Goal: Information Seeking & Learning: Learn about a topic

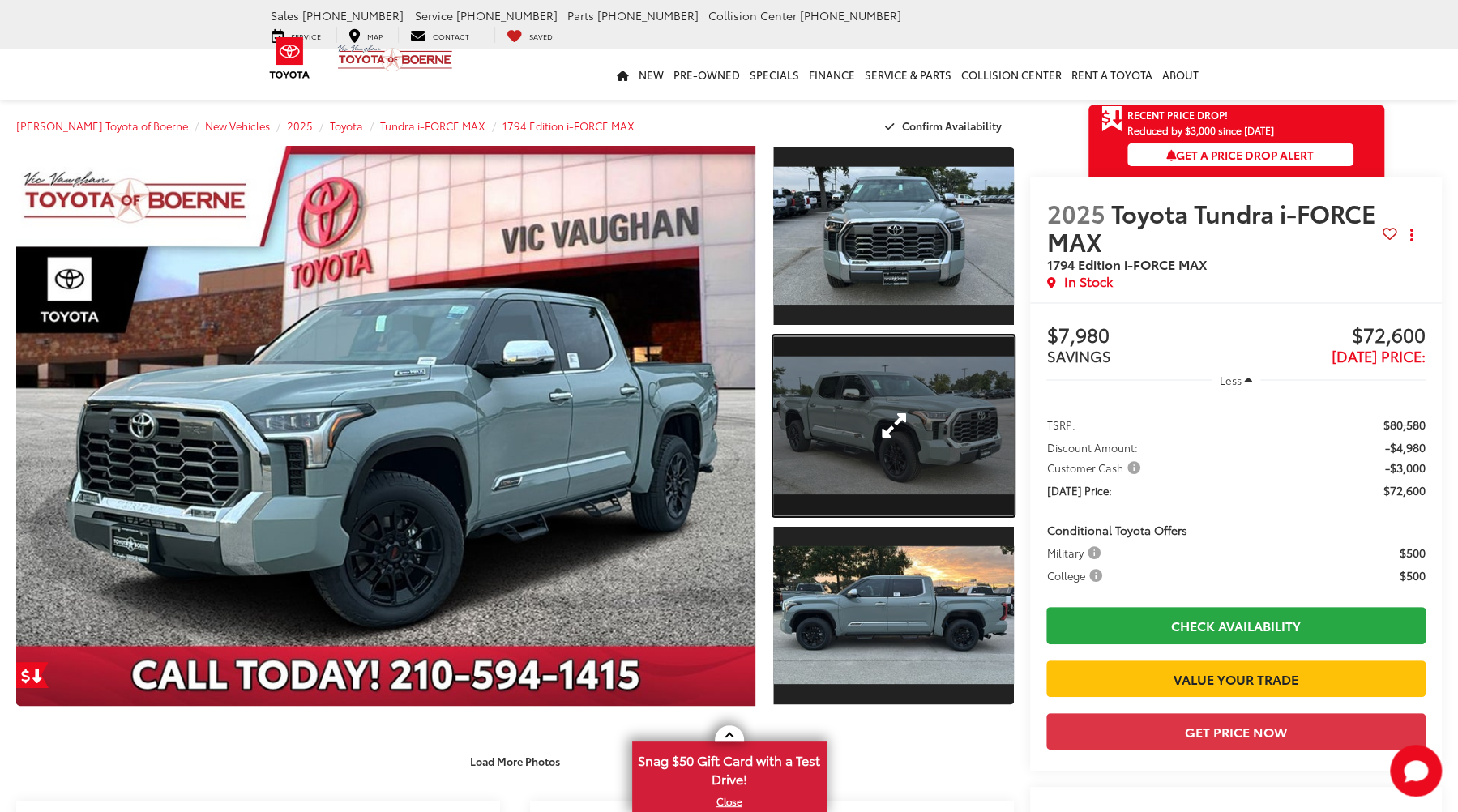
click at [912, 388] on link "Expand Photo 2" at bounding box center [893, 425] width 241 height 181
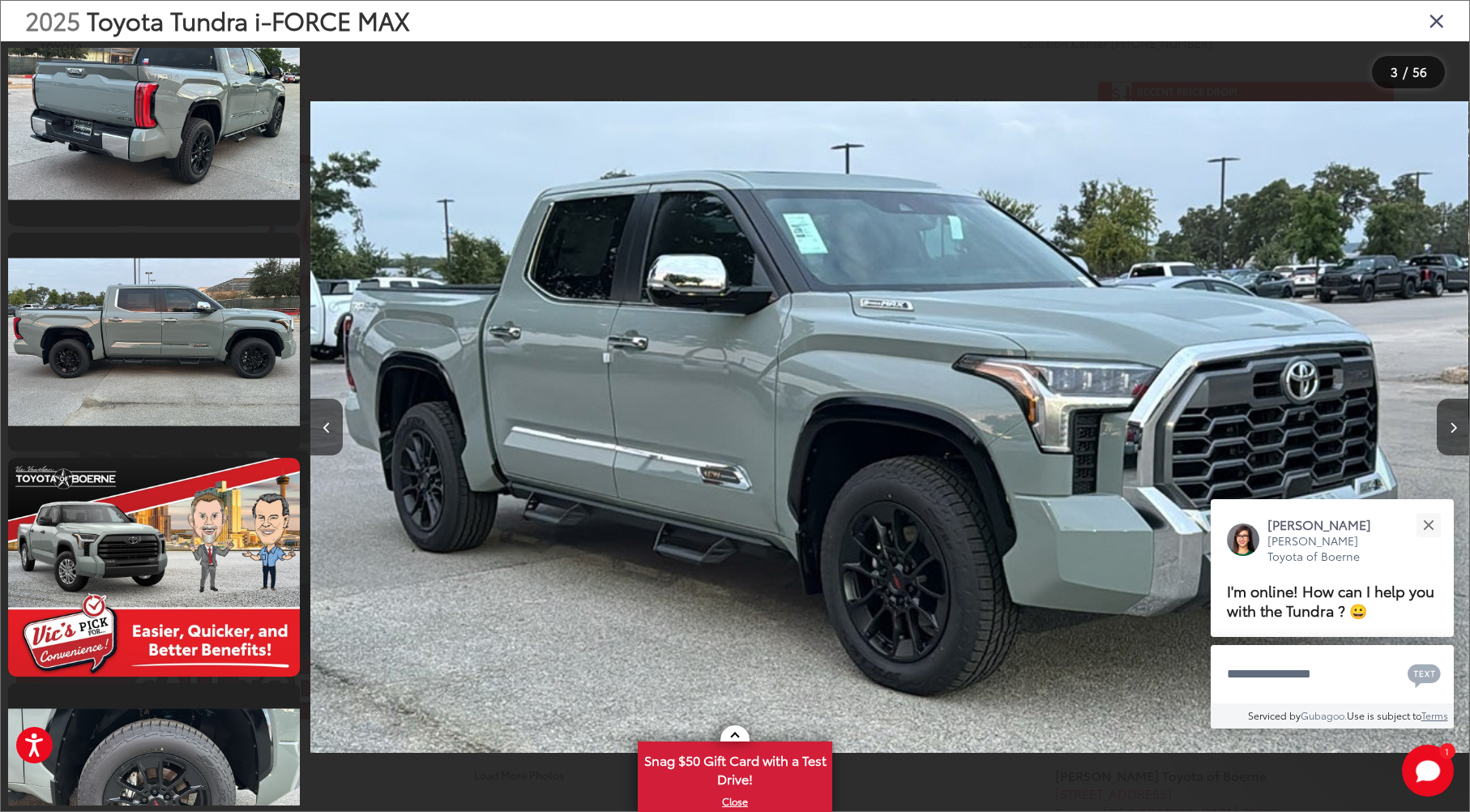
scroll to position [2259, 0]
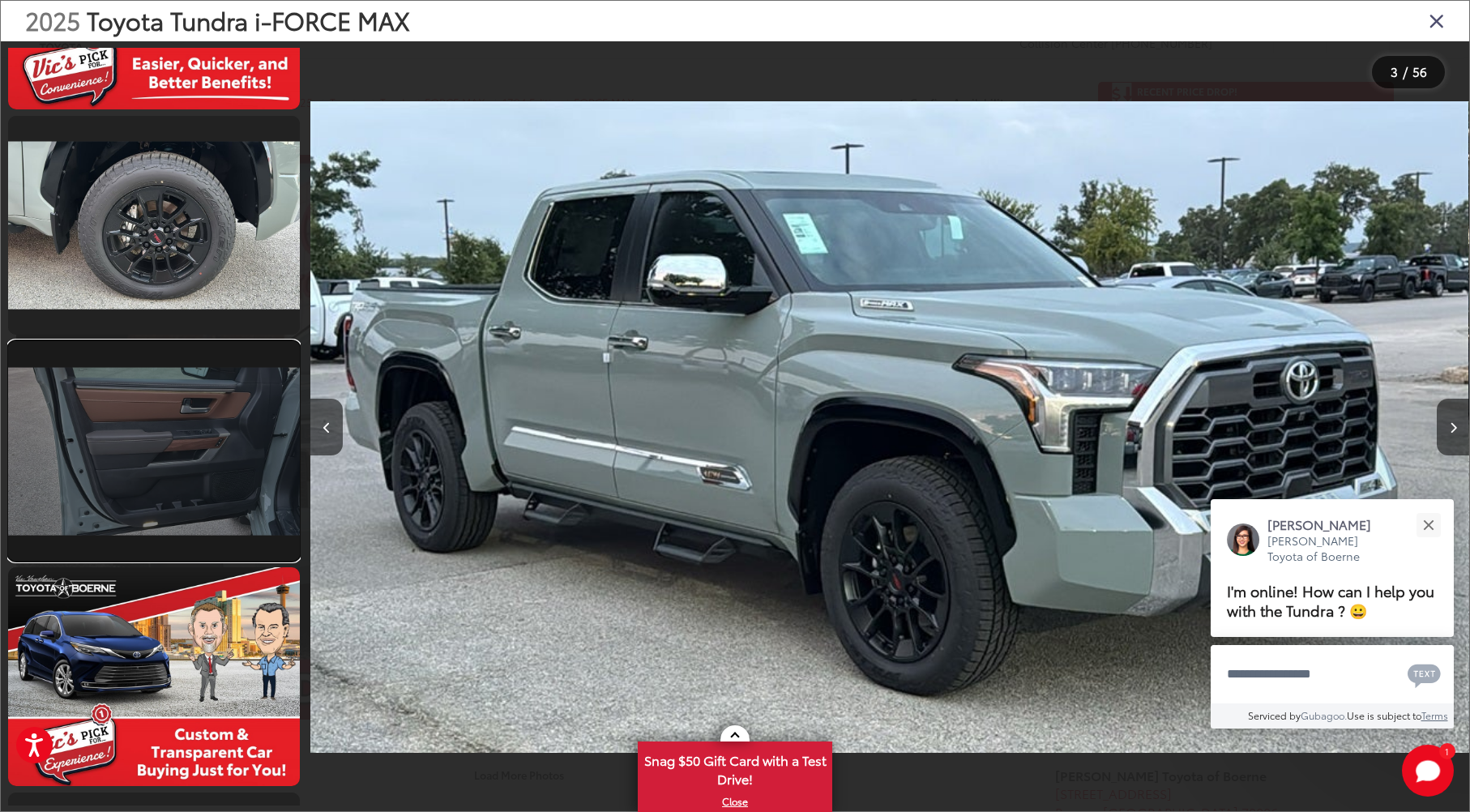
click at [174, 450] on link at bounding box center [153, 451] width 292 height 219
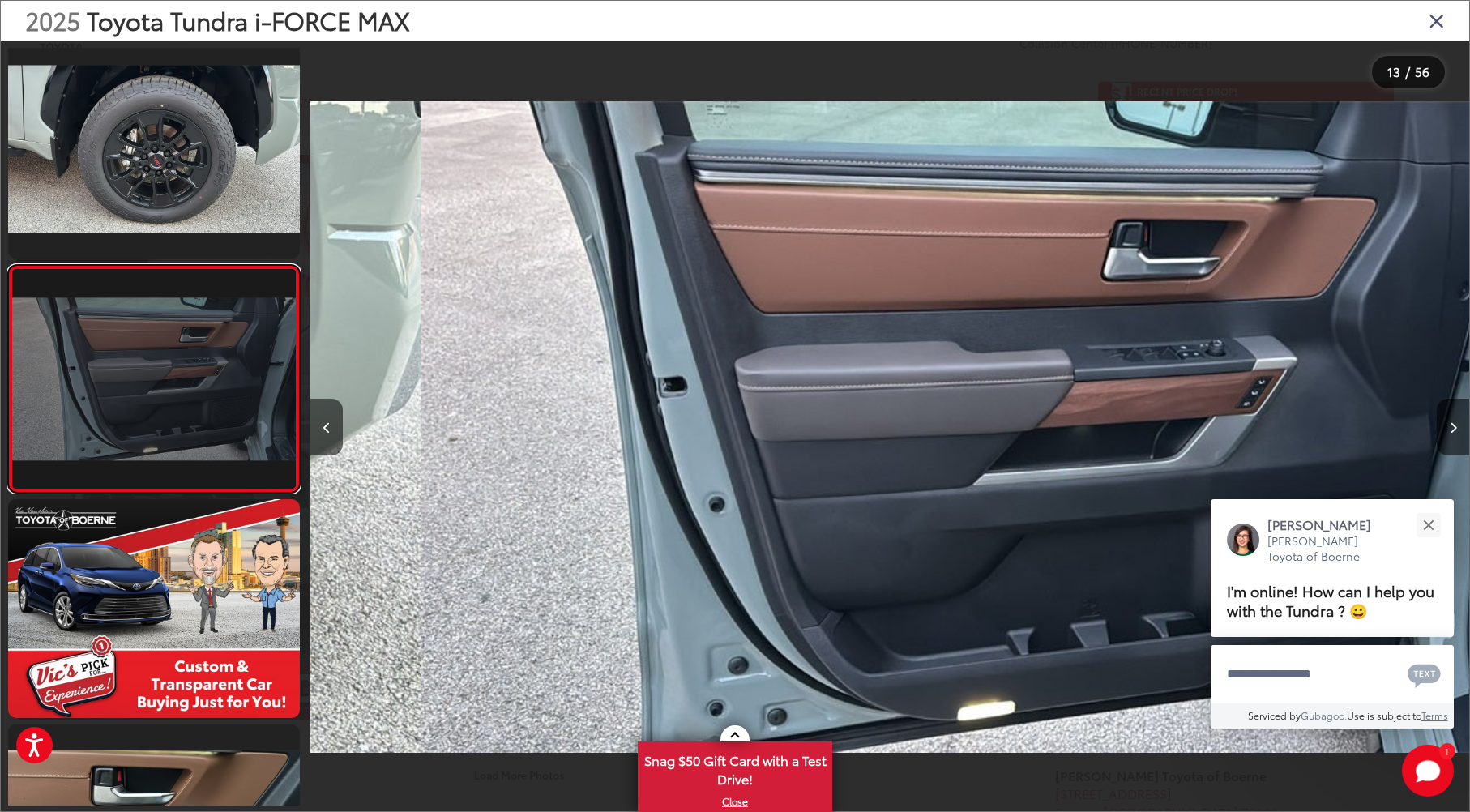
scroll to position [0, 13911]
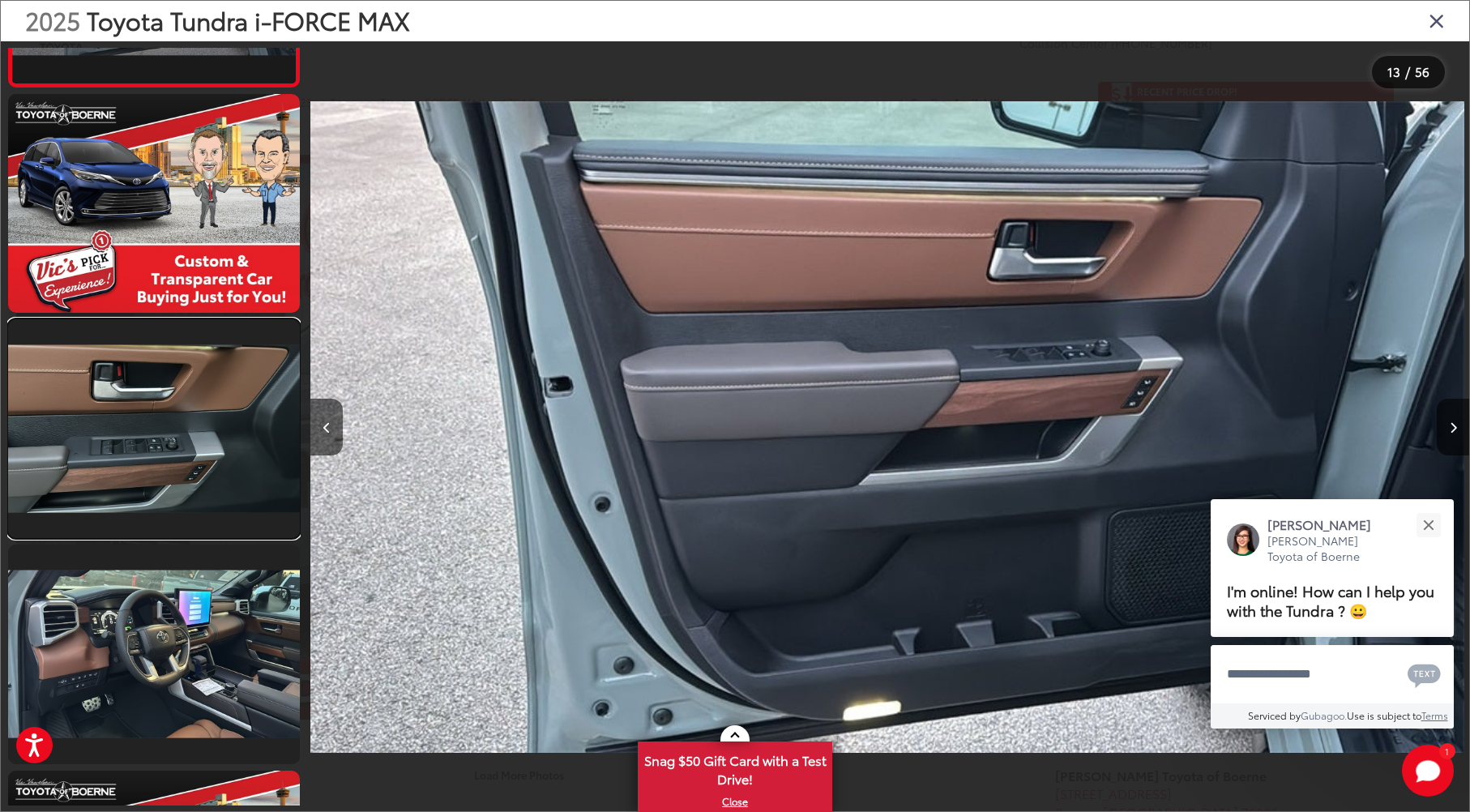
click at [172, 426] on link at bounding box center [153, 429] width 292 height 219
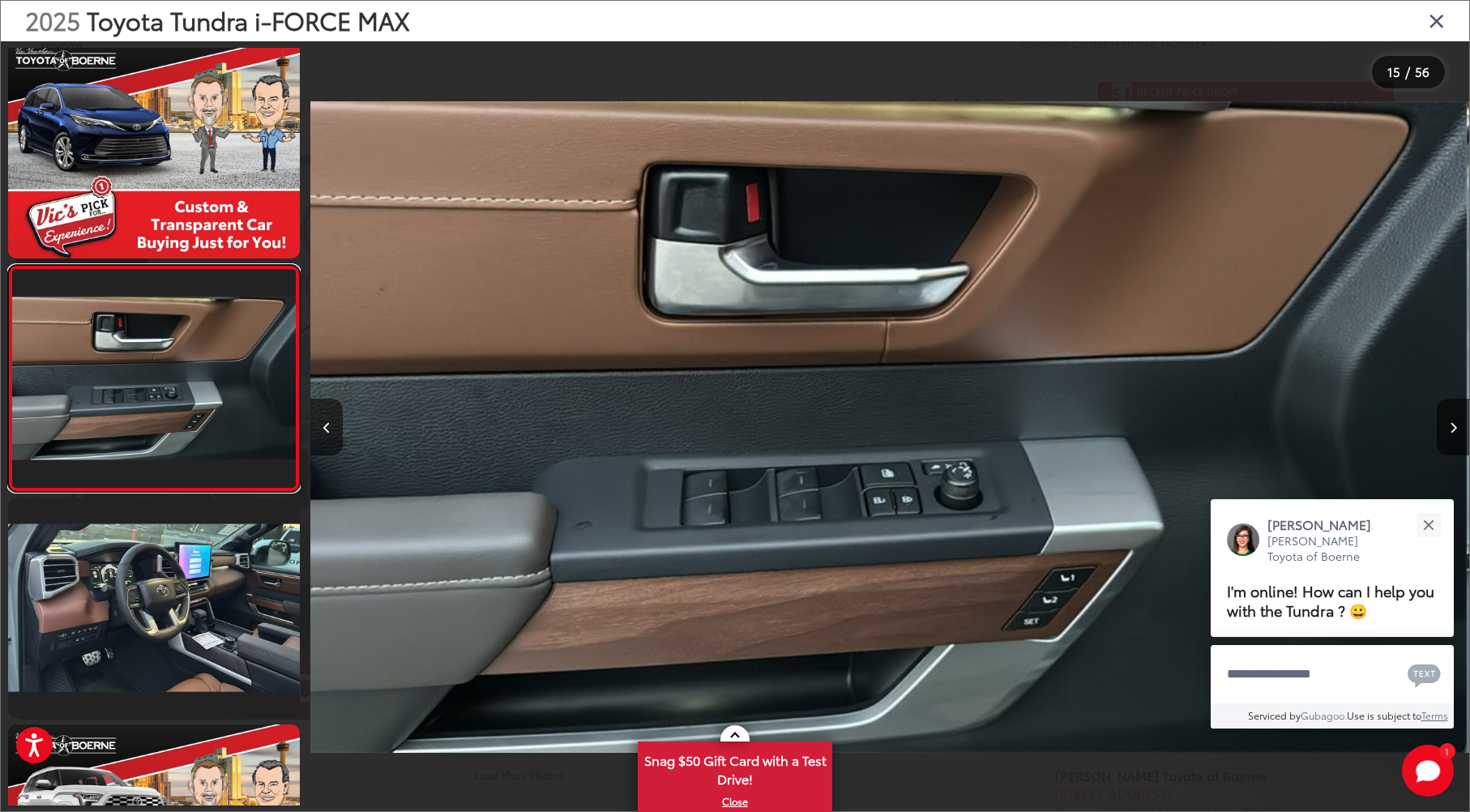
scroll to position [0, 16229]
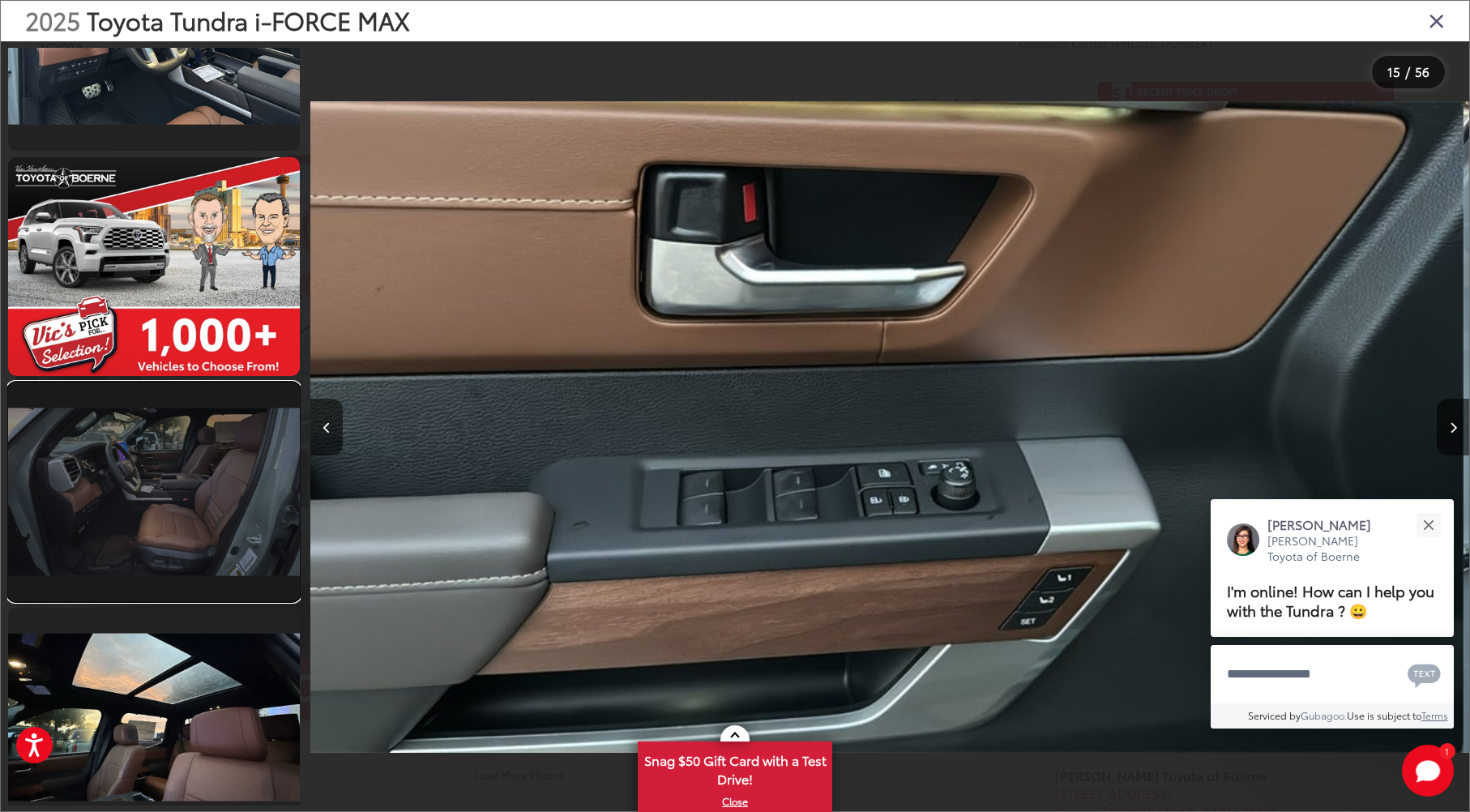
click at [174, 425] on link at bounding box center [153, 492] width 292 height 219
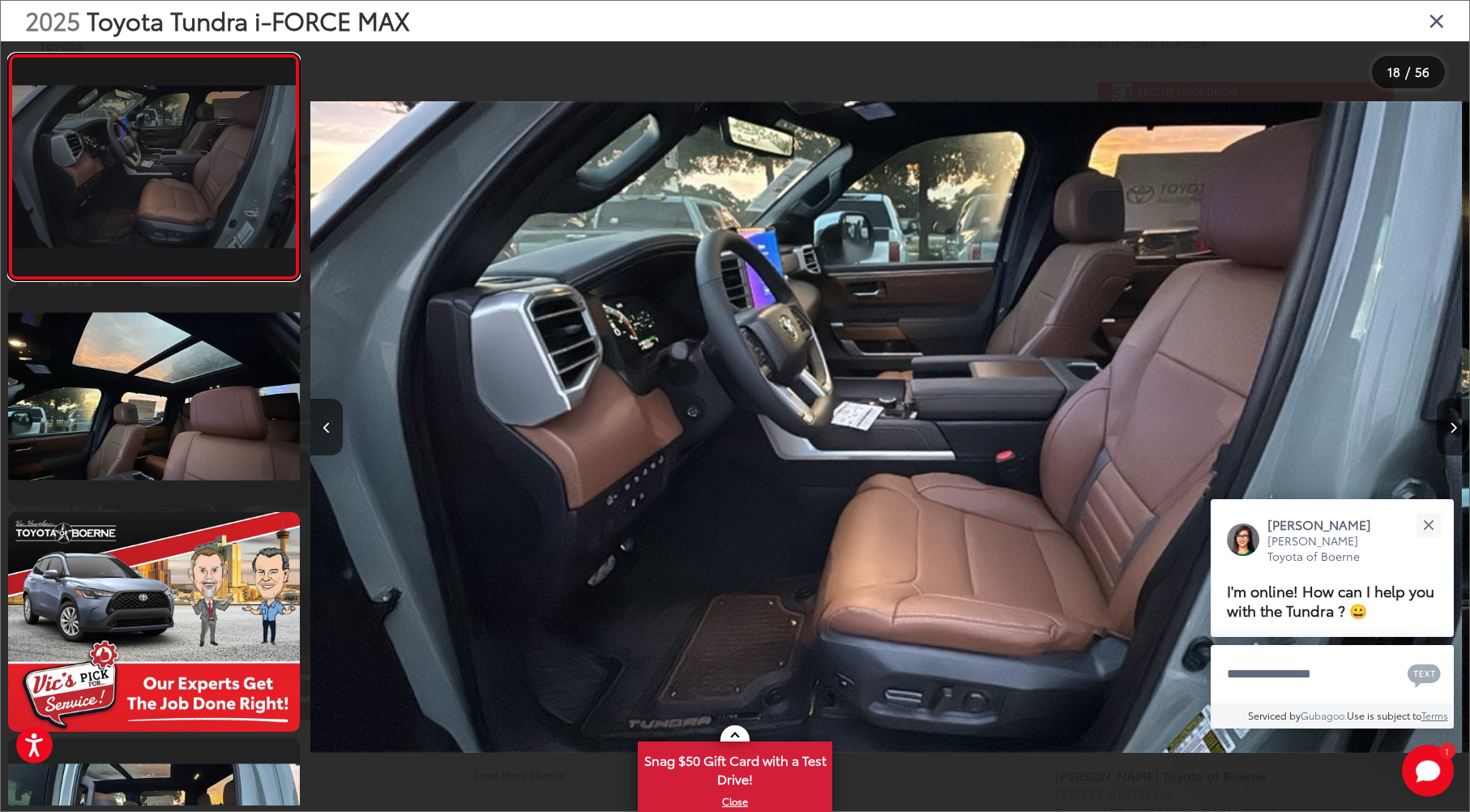
scroll to position [4102, 0]
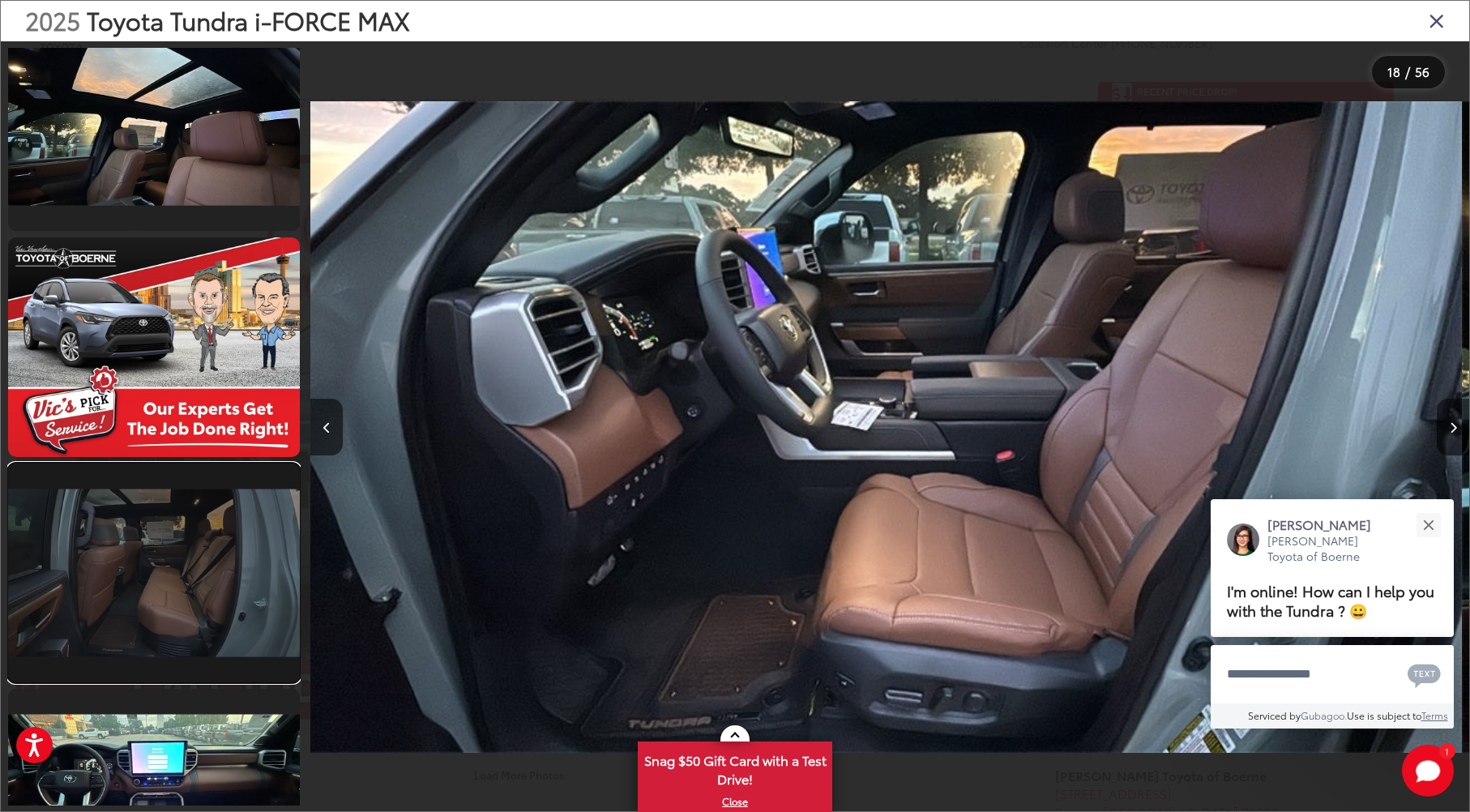
click at [193, 570] on link at bounding box center [153, 573] width 292 height 219
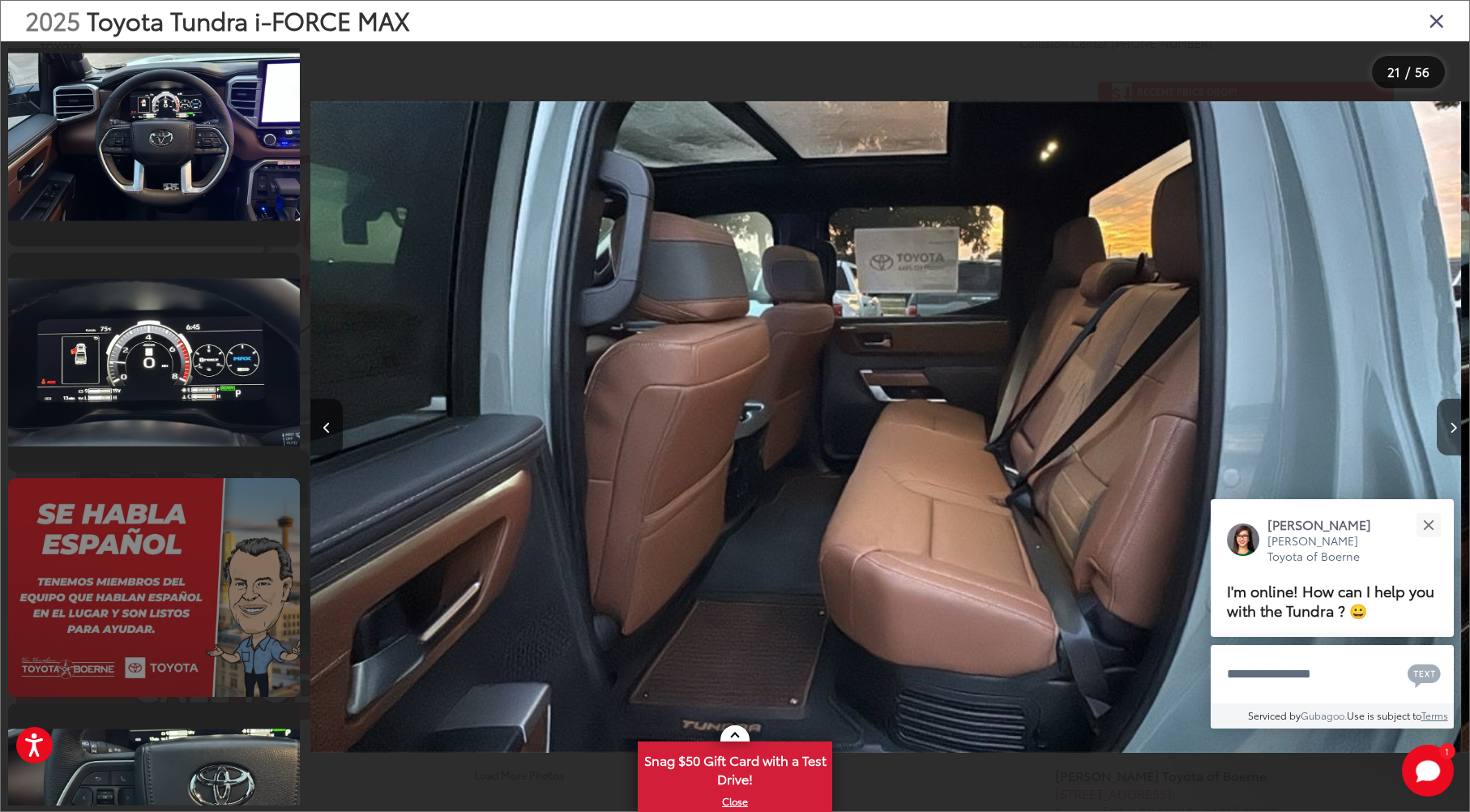
scroll to position [5346, 0]
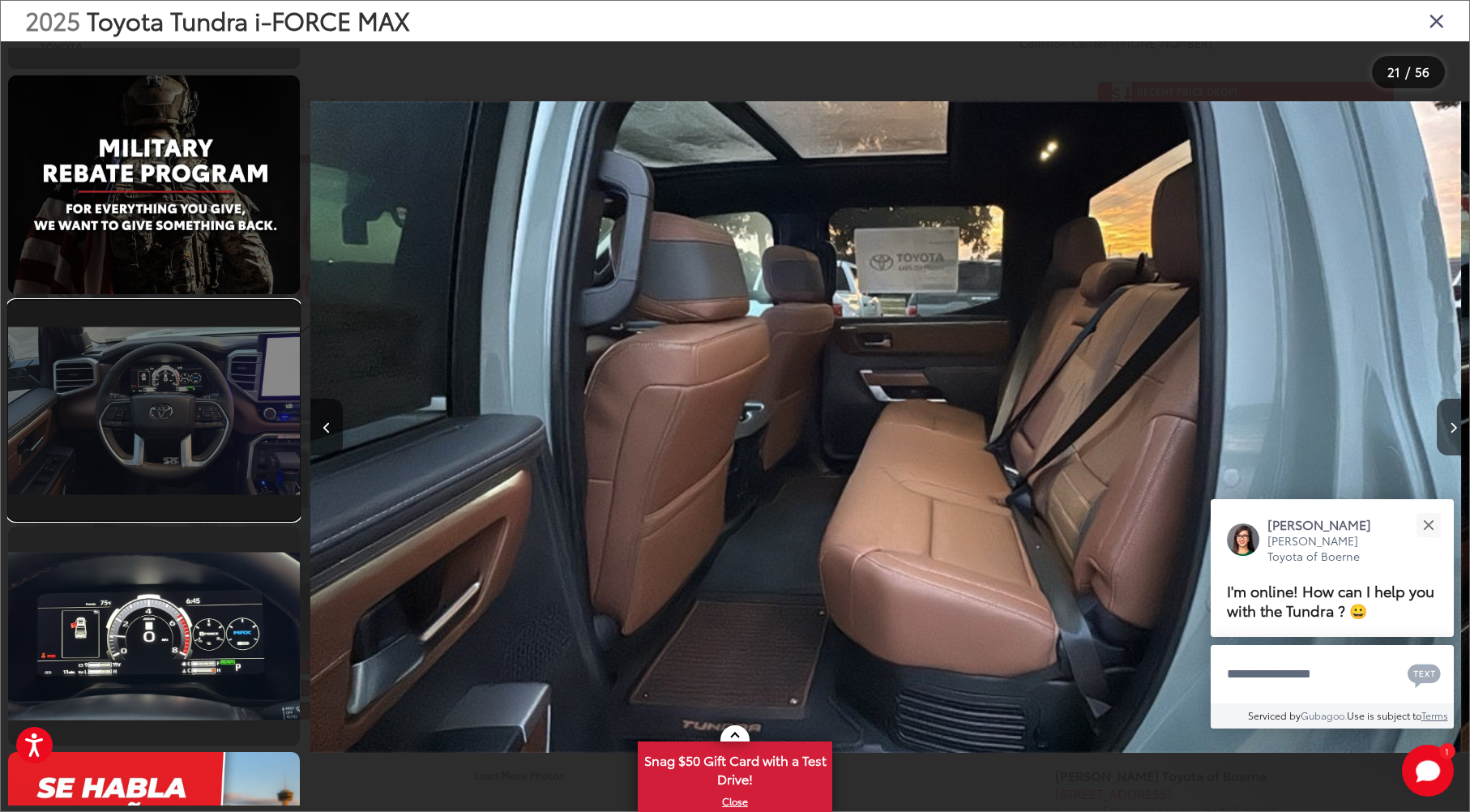
click at [199, 380] on link at bounding box center [153, 410] width 292 height 219
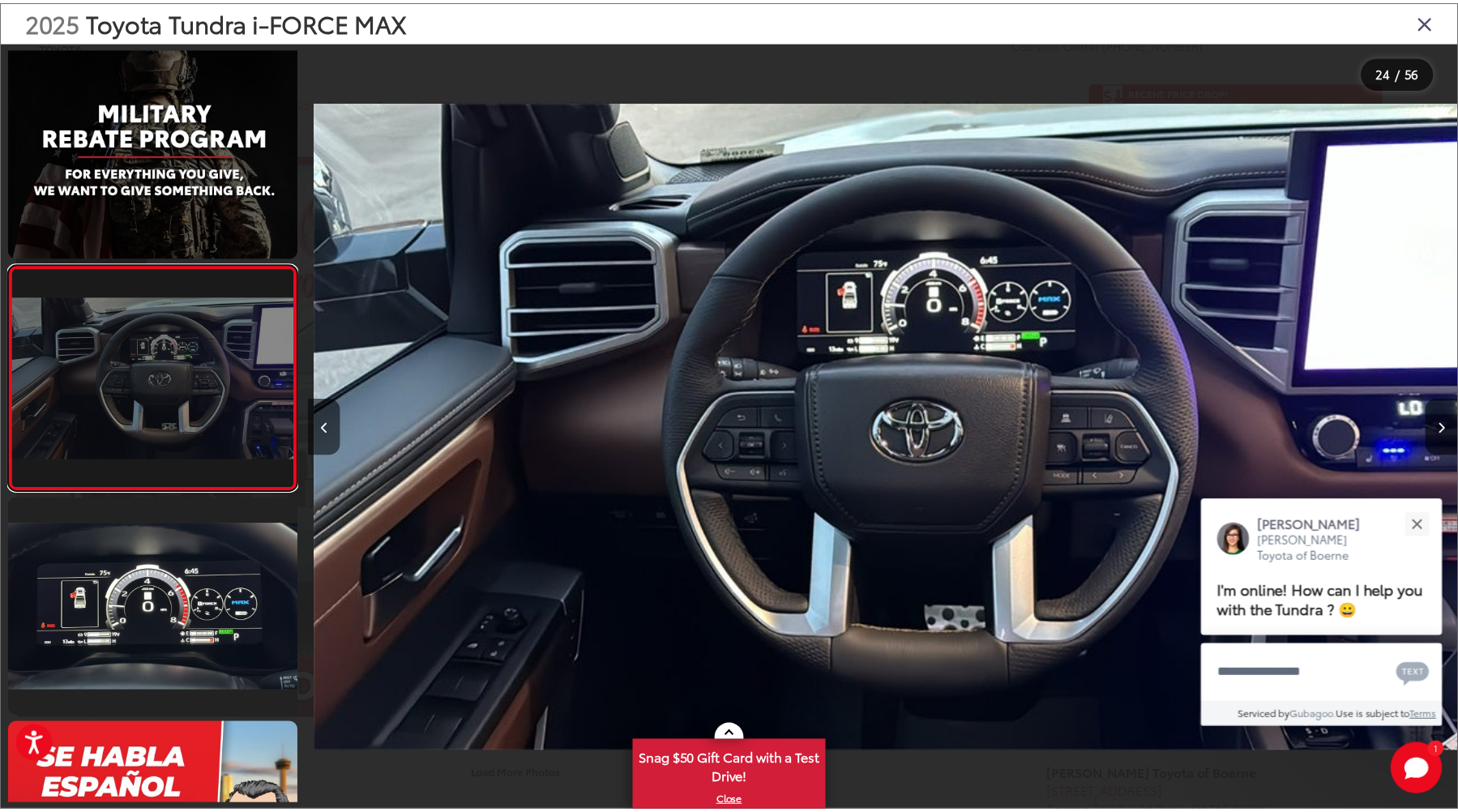
scroll to position [0, 26662]
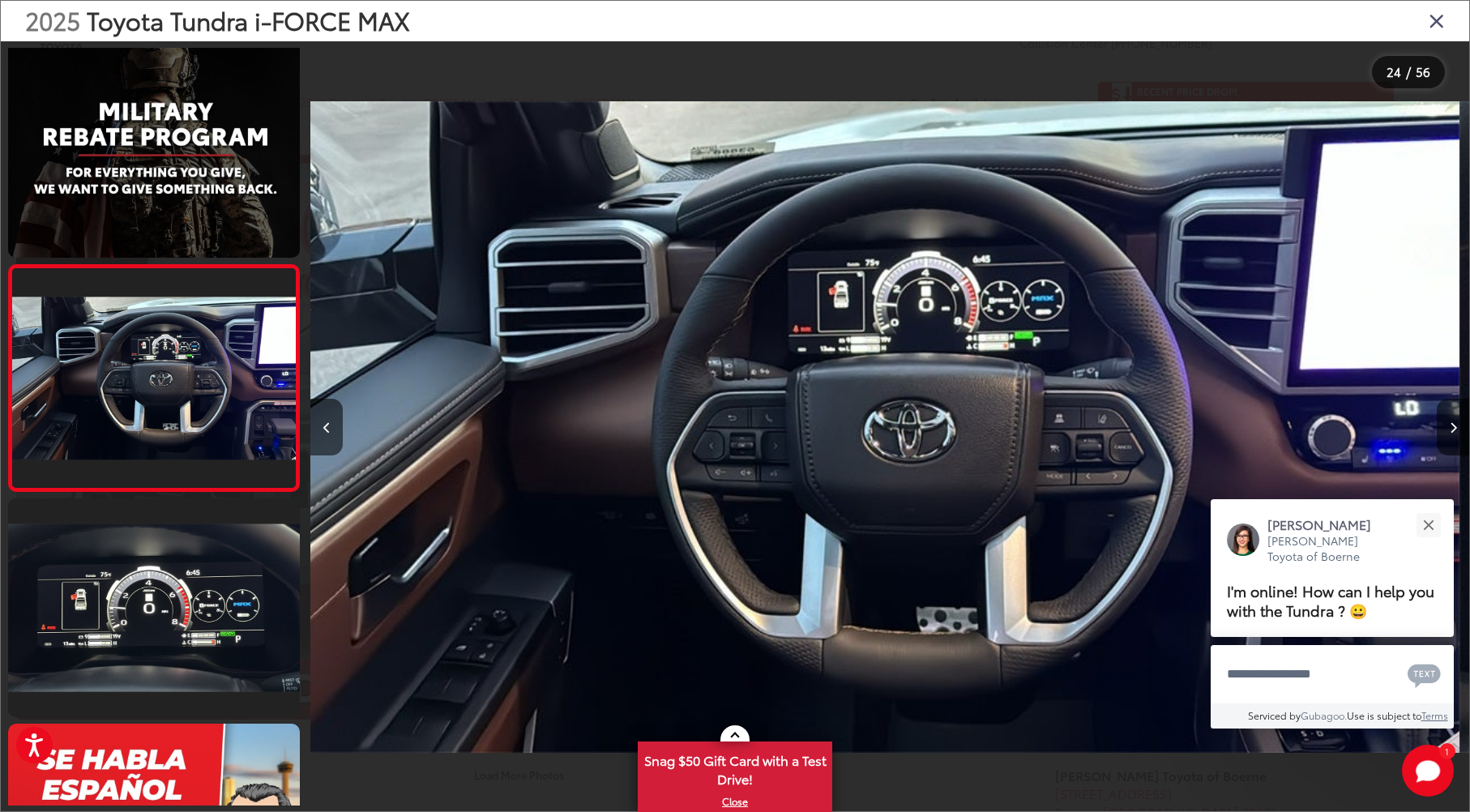
click at [1432, 17] on icon "Close gallery" at bounding box center [1437, 20] width 16 height 21
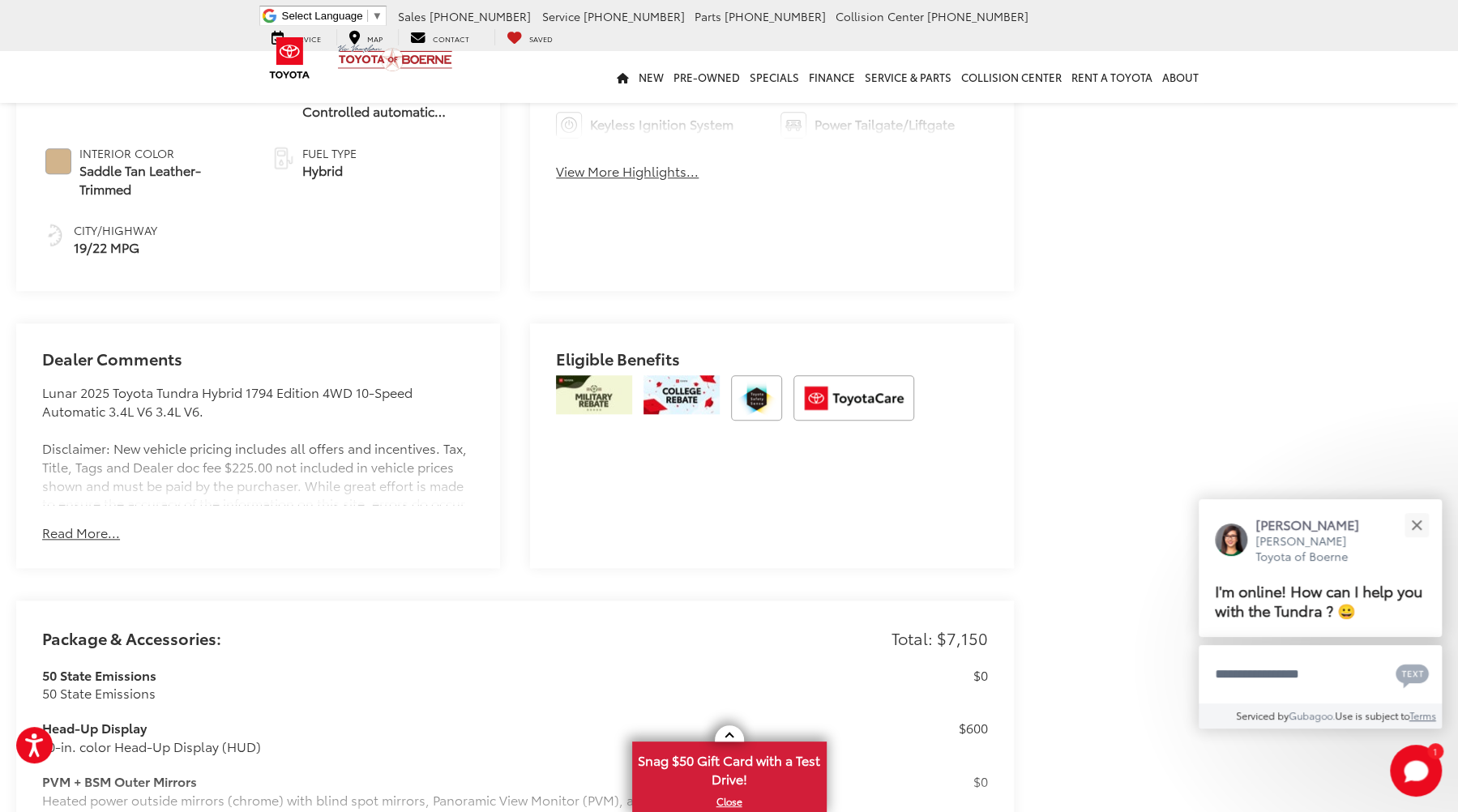
scroll to position [1215, 0]
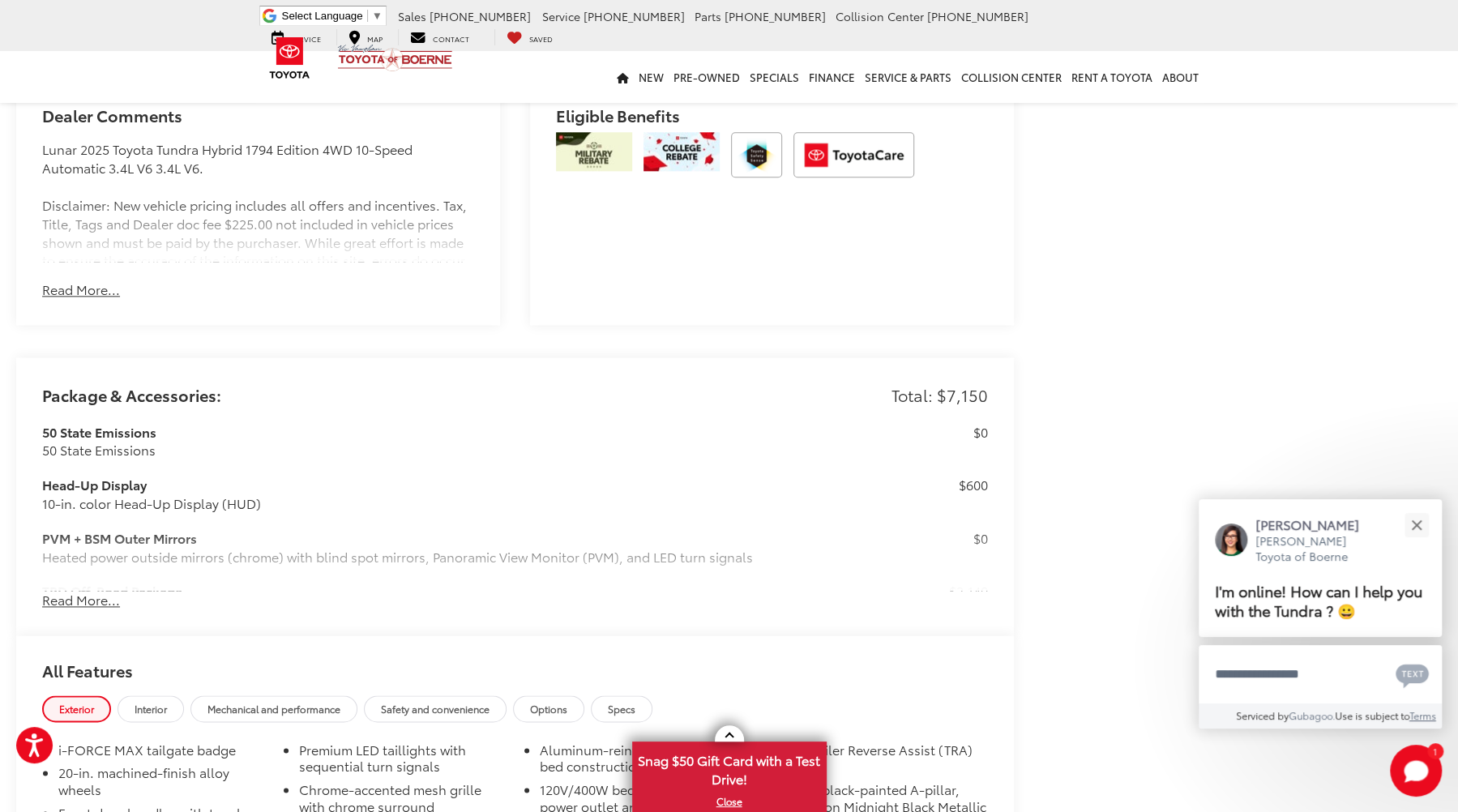
click at [86, 590] on button "Read More..." at bounding box center [80, 600] width 78 height 19
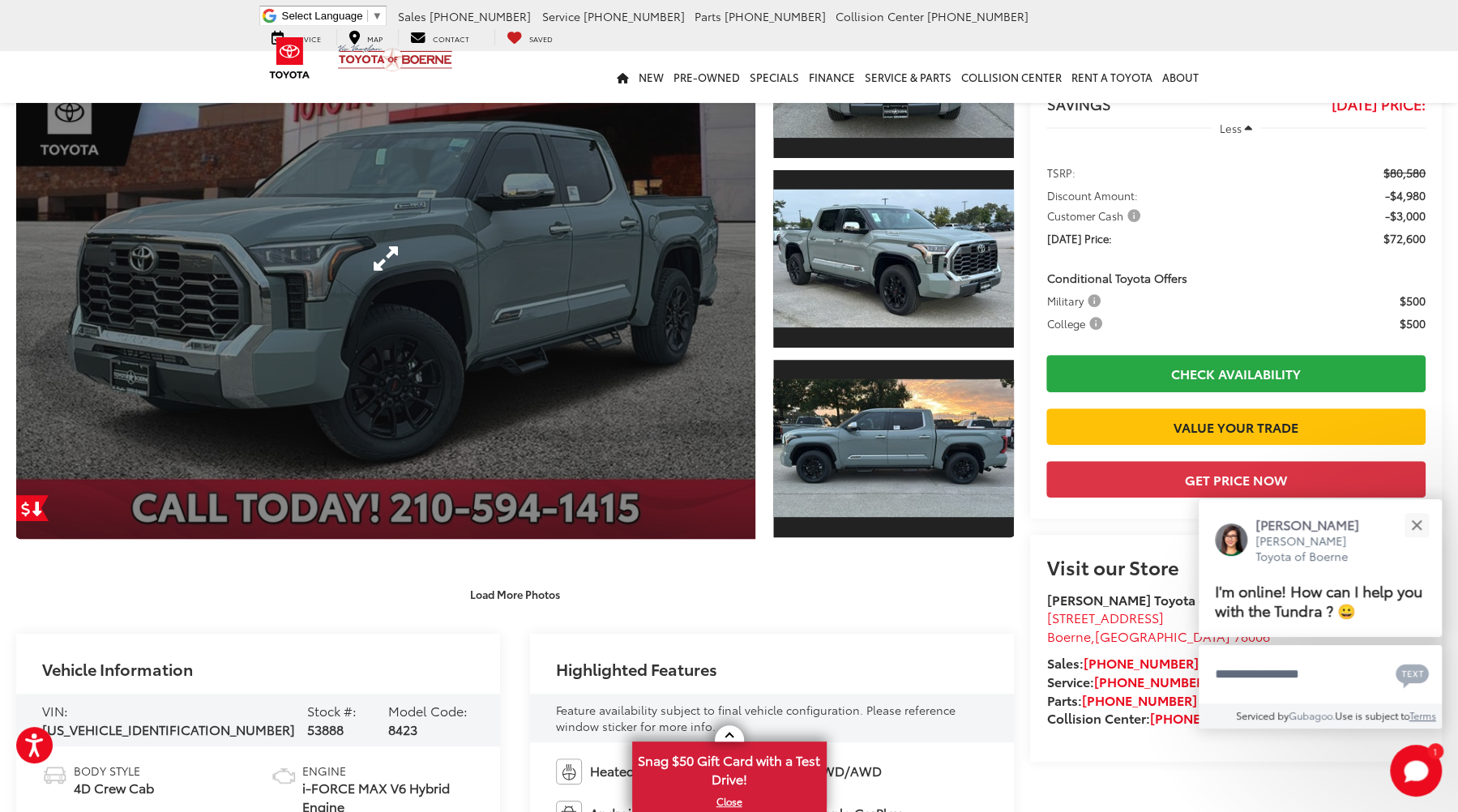
scroll to position [151, 0]
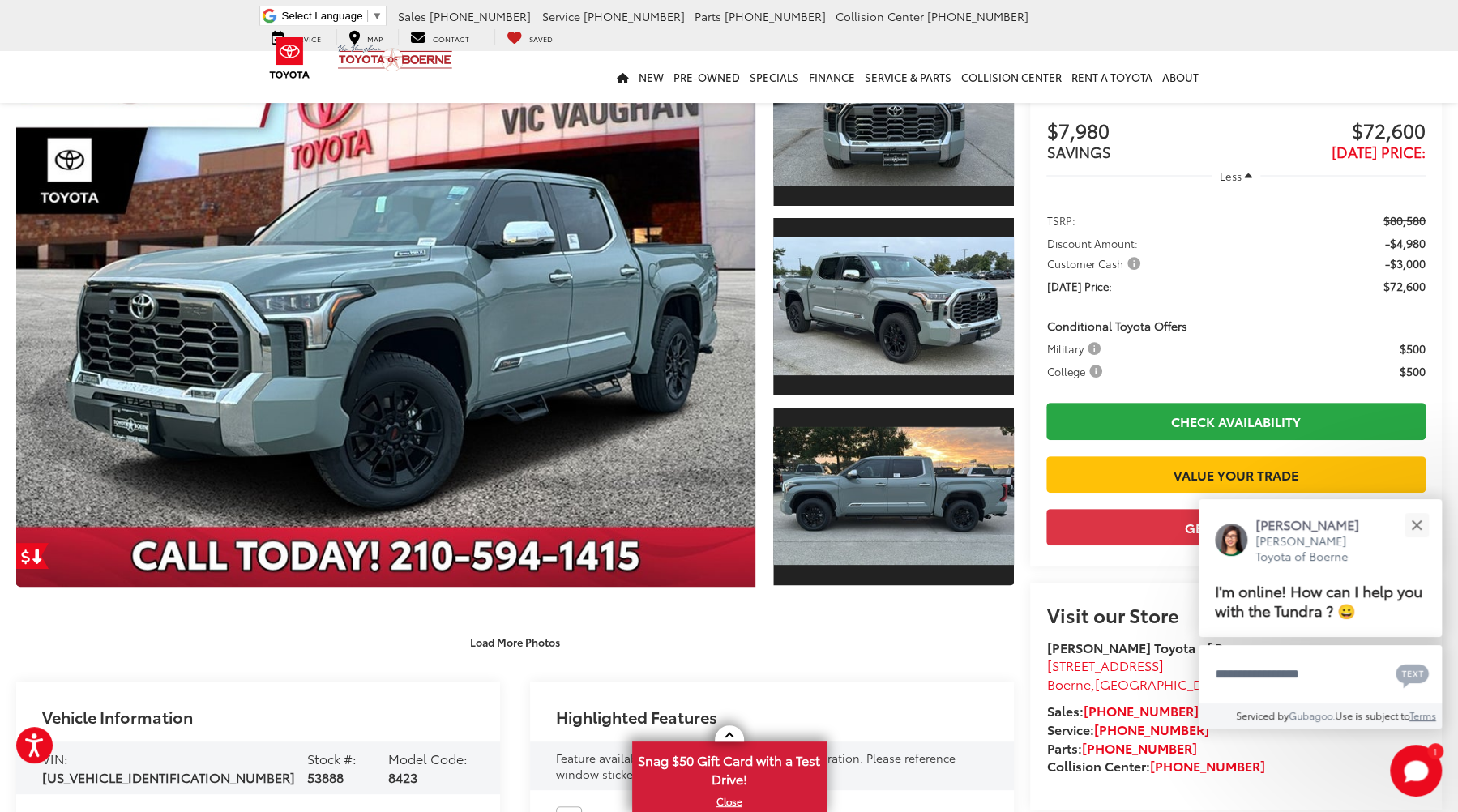
click at [1134, 255] on span "Customer Cash" at bounding box center [1095, 263] width 98 height 16
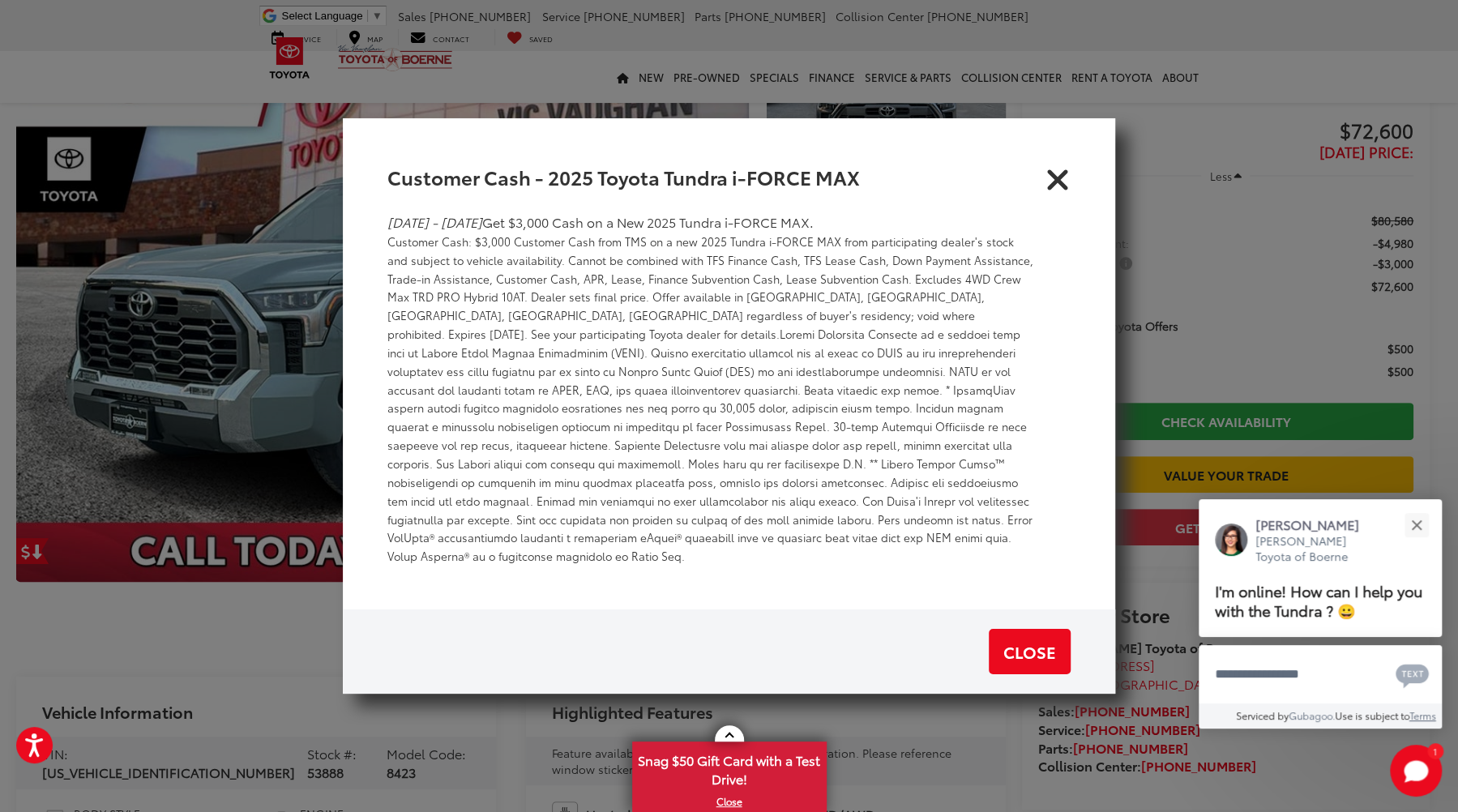
click at [1058, 190] on icon "Close" at bounding box center [1057, 176] width 26 height 26
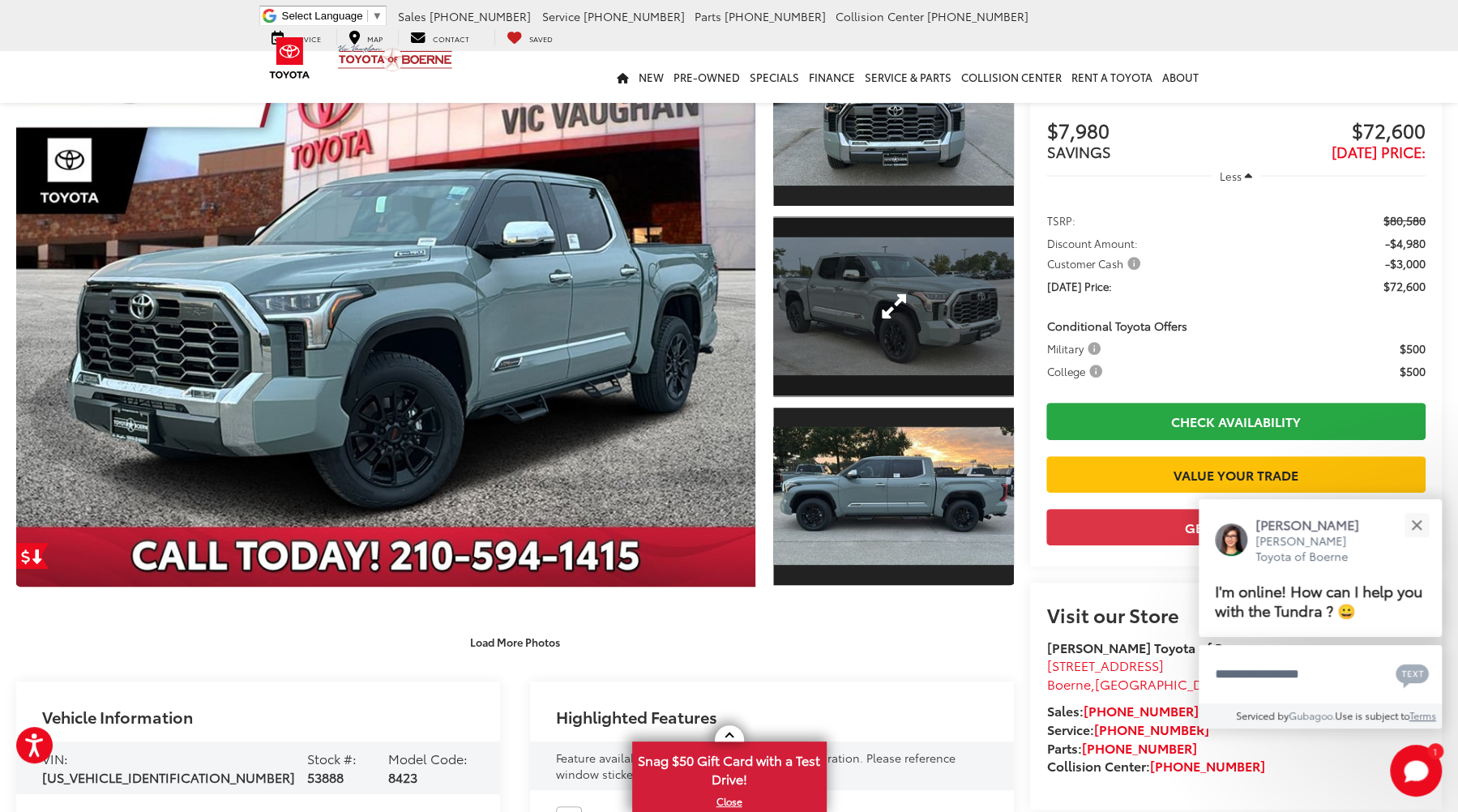
scroll to position [0, 0]
